Goal: Task Accomplishment & Management: Use online tool/utility

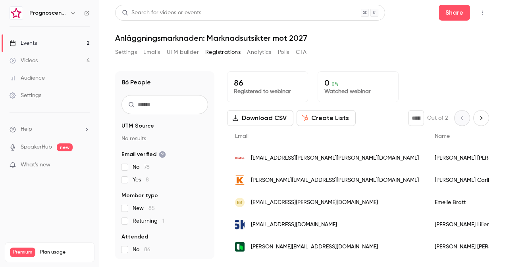
click at [35, 44] on div "Events" at bounding box center [23, 43] width 27 height 8
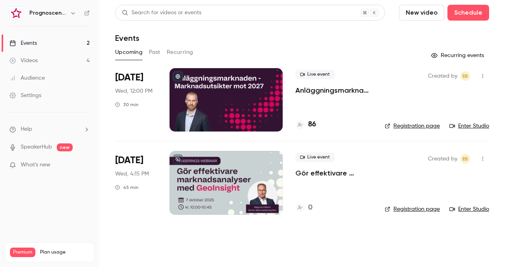
click at [321, 91] on p "Anläggningsmarknaden: Marknadsutsikter mot 2027" at bounding box center [333, 91] width 77 height 10
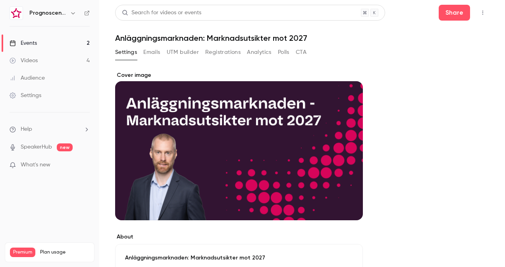
click at [479, 14] on icon "button" at bounding box center [482, 13] width 6 height 6
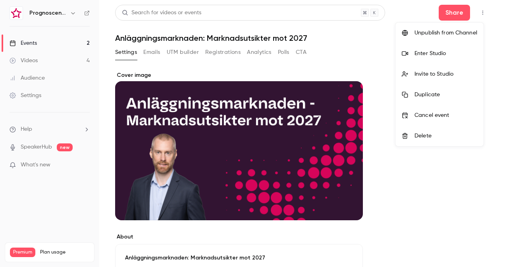
click at [454, 51] on div "Enter Studio" at bounding box center [445, 54] width 63 height 8
